Goal: Navigation & Orientation: Find specific page/section

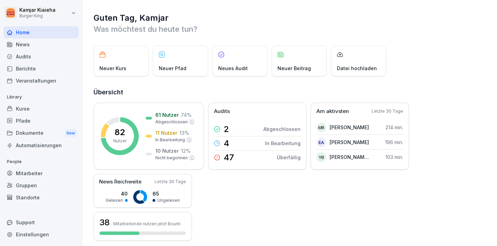
click at [22, 69] on div "Berichte" at bounding box center [40, 69] width 75 height 12
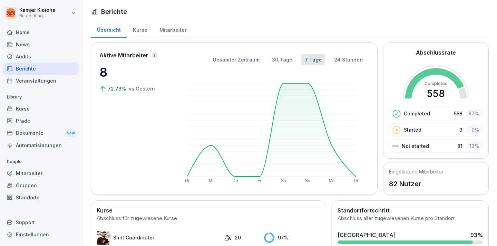
click at [23, 58] on div "Audits" at bounding box center [40, 56] width 75 height 12
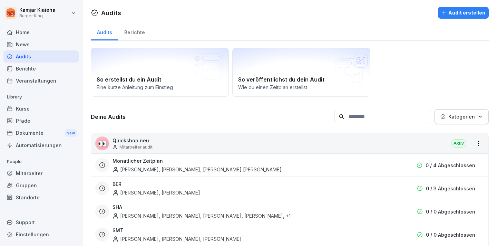
click at [28, 81] on div "Veranstaltungen" at bounding box center [40, 81] width 75 height 12
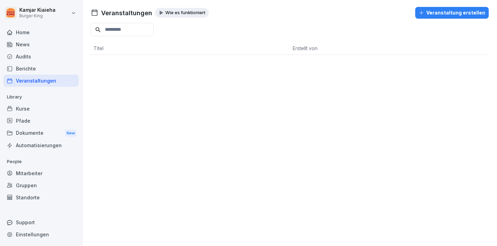
click at [22, 57] on div "Audits" at bounding box center [40, 56] width 75 height 12
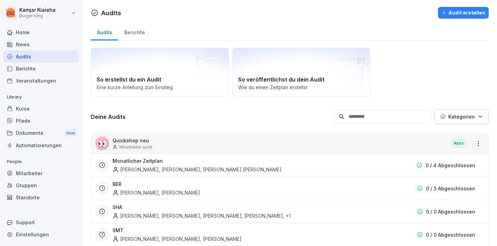
click at [29, 67] on div "Berichte" at bounding box center [40, 69] width 75 height 12
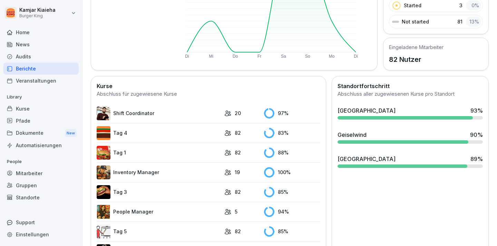
scroll to position [170, 0]
